Goal: Task Accomplishment & Management: Manage account settings

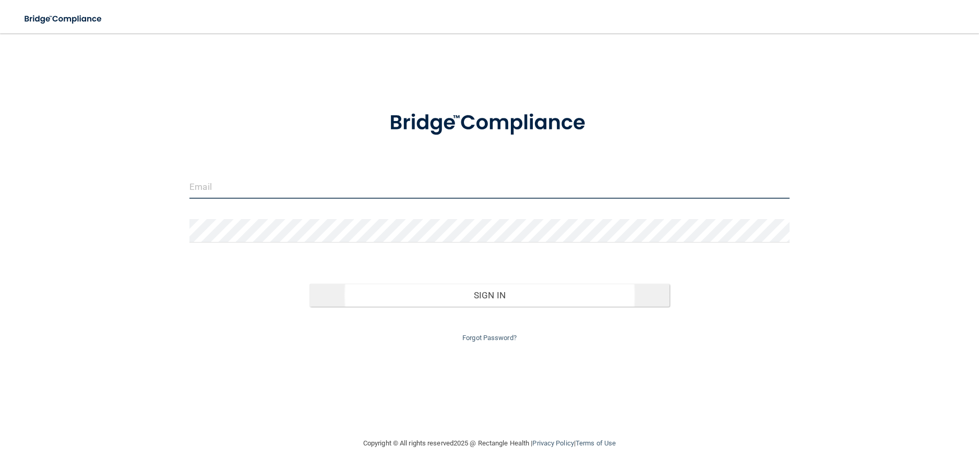
type input "[PERSON_NAME][EMAIL_ADDRESS][DOMAIN_NAME]"
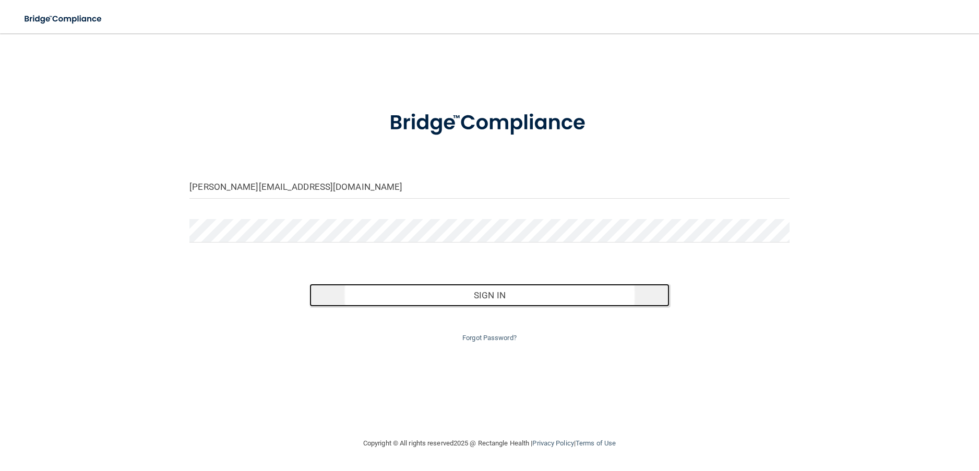
drag, startPoint x: 566, startPoint y: 299, endPoint x: 582, endPoint y: 285, distance: 21.5
click at [567, 299] on button "Sign In" at bounding box center [490, 295] width 360 height 23
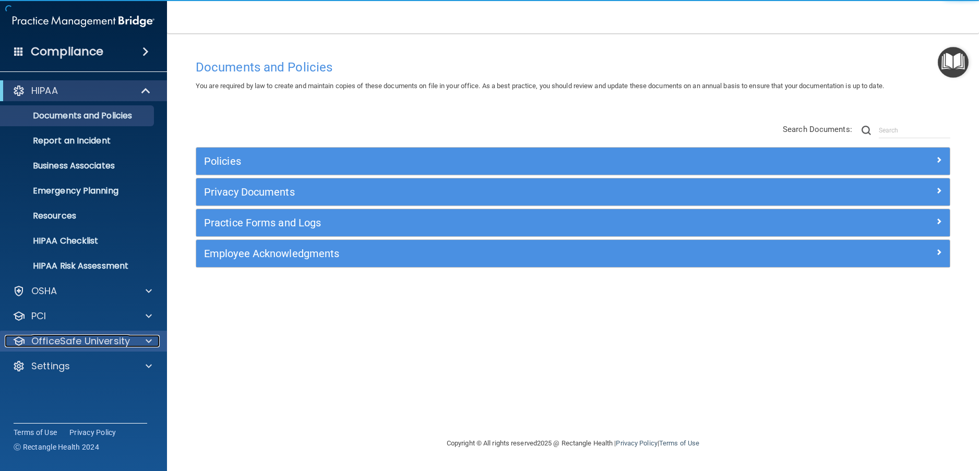
click at [76, 341] on p "OfficeSafe University" at bounding box center [80, 341] width 99 height 13
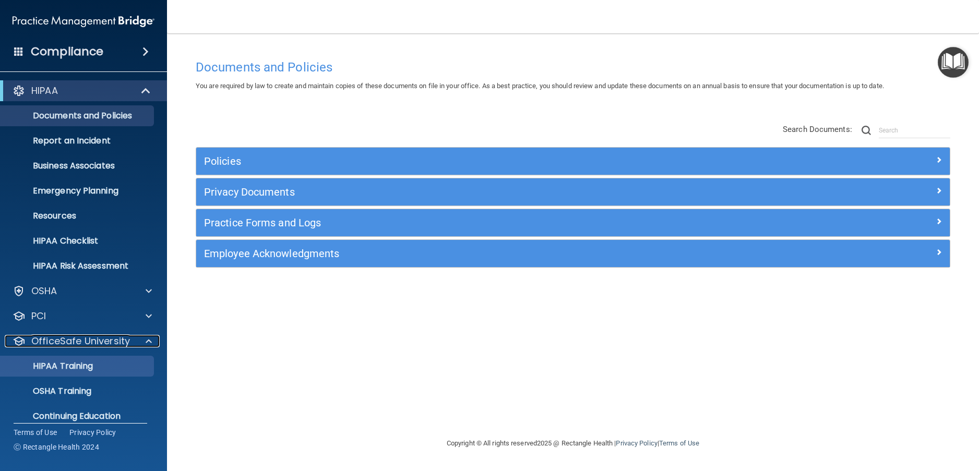
scroll to position [37, 0]
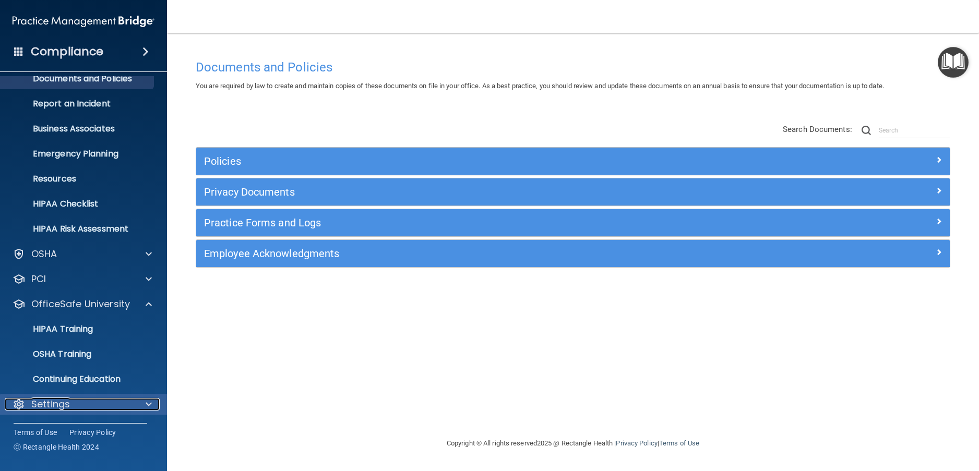
click at [67, 404] on p "Settings" at bounding box center [50, 404] width 39 height 13
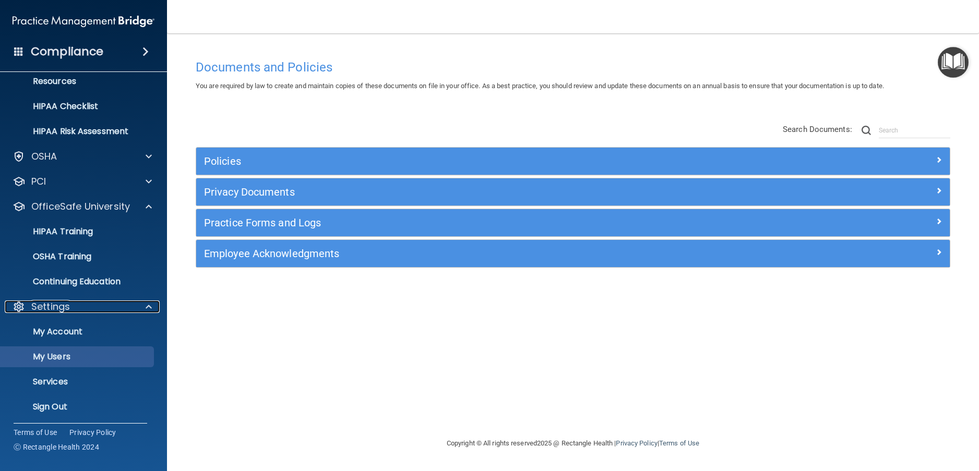
scroll to position [137, 0]
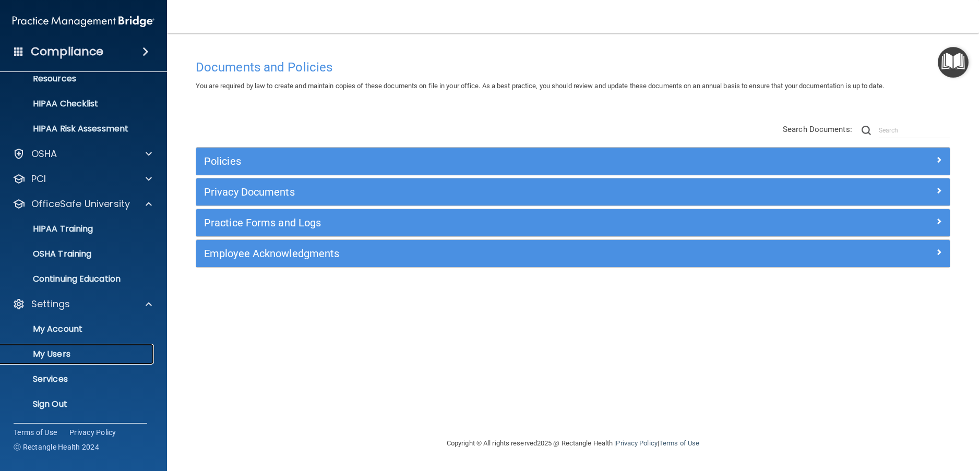
click at [72, 353] on p "My Users" at bounding box center [78, 354] width 142 height 10
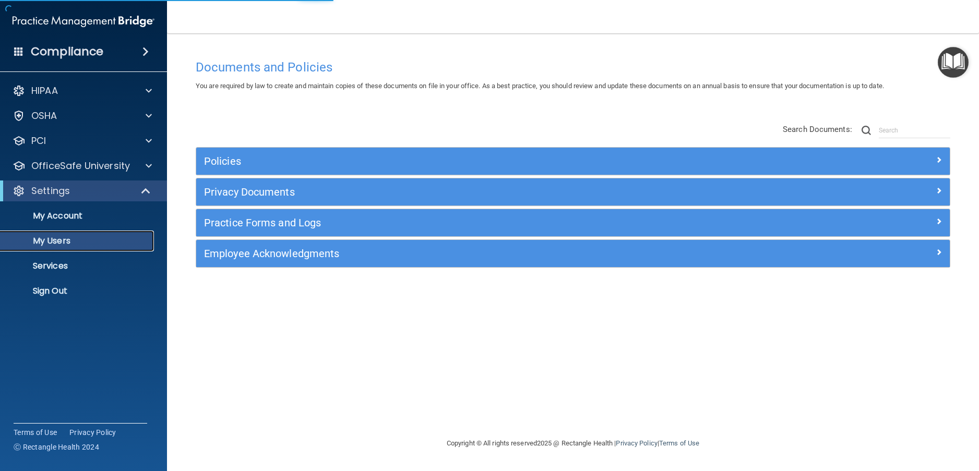
select select "20"
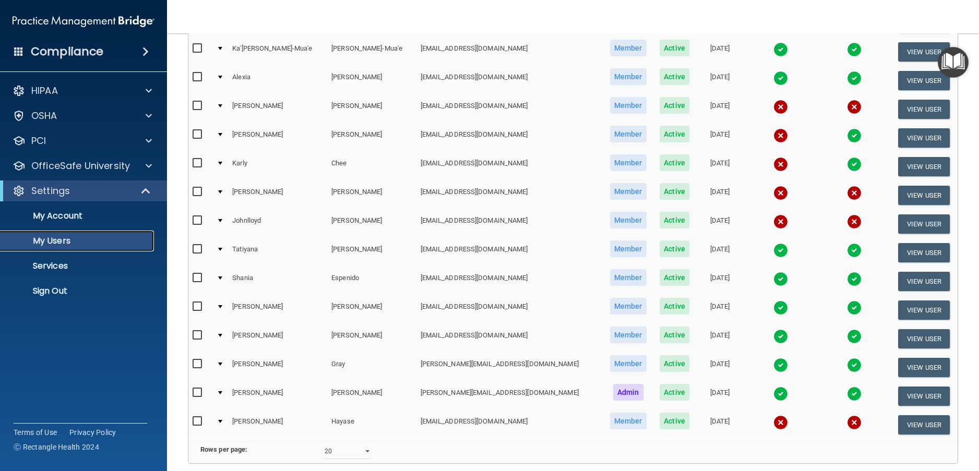
scroll to position [392, 0]
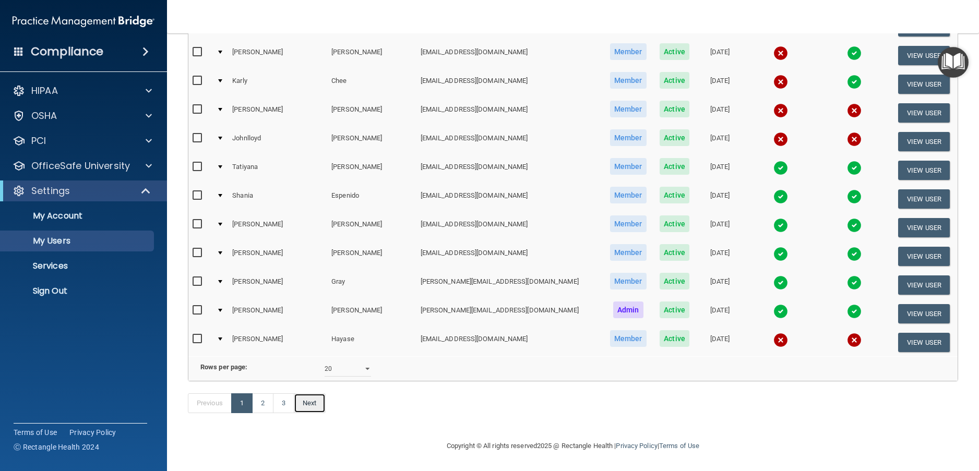
click at [311, 410] on link "Next" at bounding box center [309, 404] width 31 height 20
select select "20"
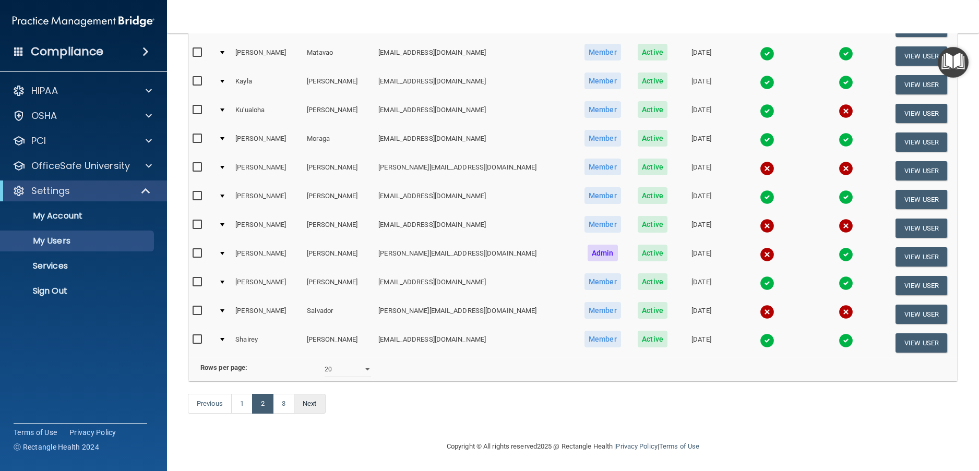
scroll to position [392, 0]
click at [308, 396] on link "Next" at bounding box center [309, 404] width 31 height 20
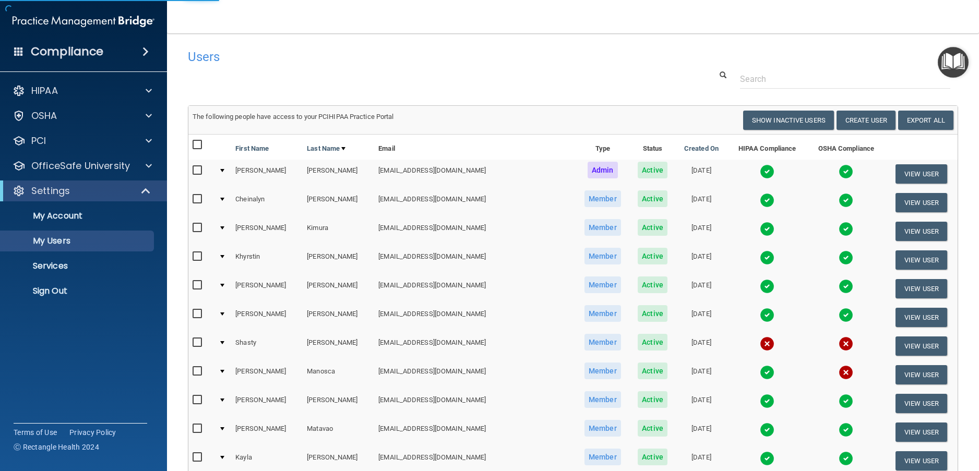
select select "20"
